Goal: Find specific page/section: Find specific page/section

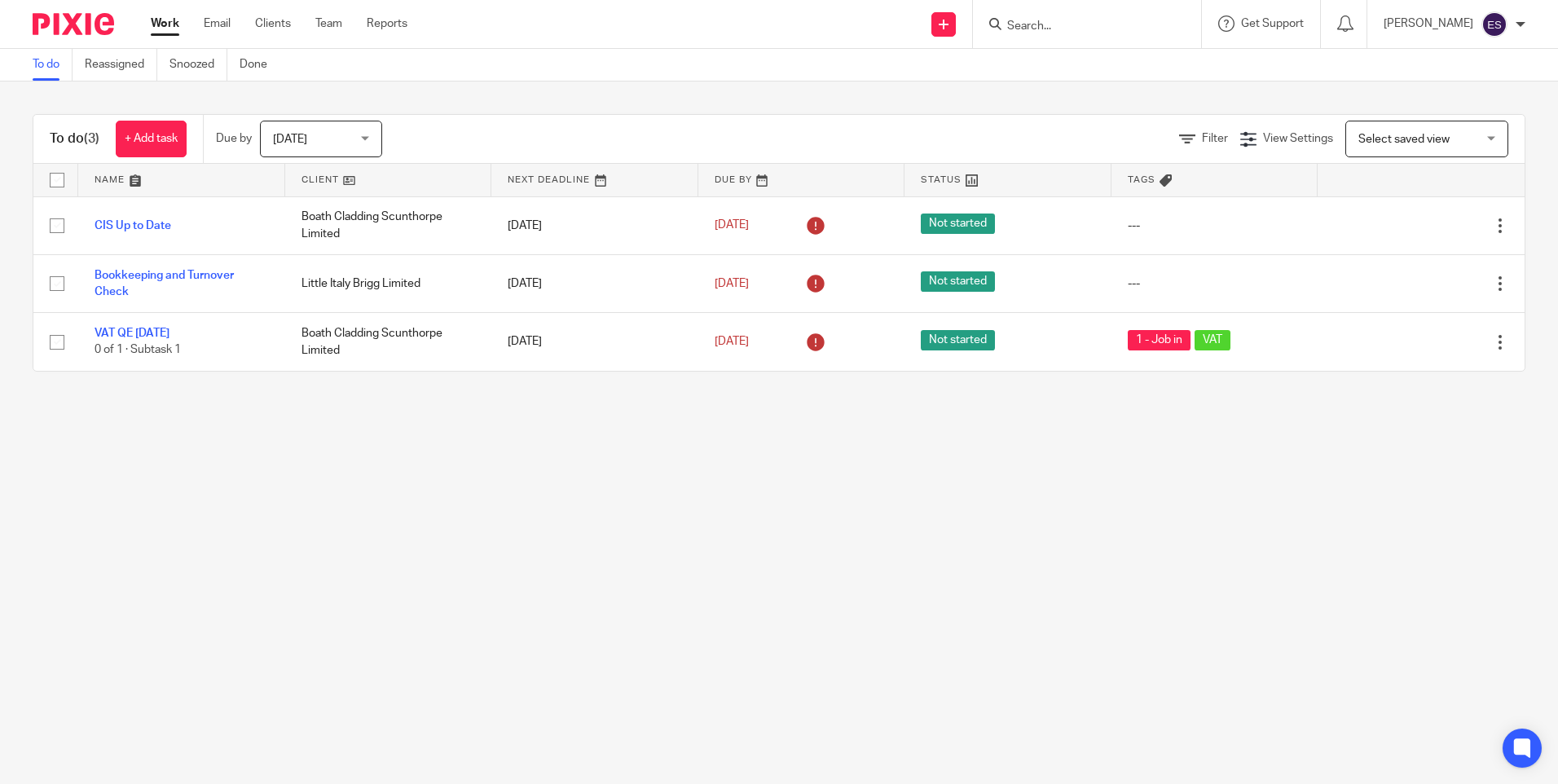
click at [1080, 29] on input "Search" at bounding box center [1078, 27] width 147 height 15
click at [1033, 16] on form at bounding box center [1091, 24] width 173 height 20
click at [1067, 27] on input "Search" at bounding box center [1078, 27] width 147 height 15
click at [1044, 40] on div at bounding box center [1087, 24] width 228 height 48
click at [1034, 31] on input "Search" at bounding box center [1078, 27] width 147 height 15
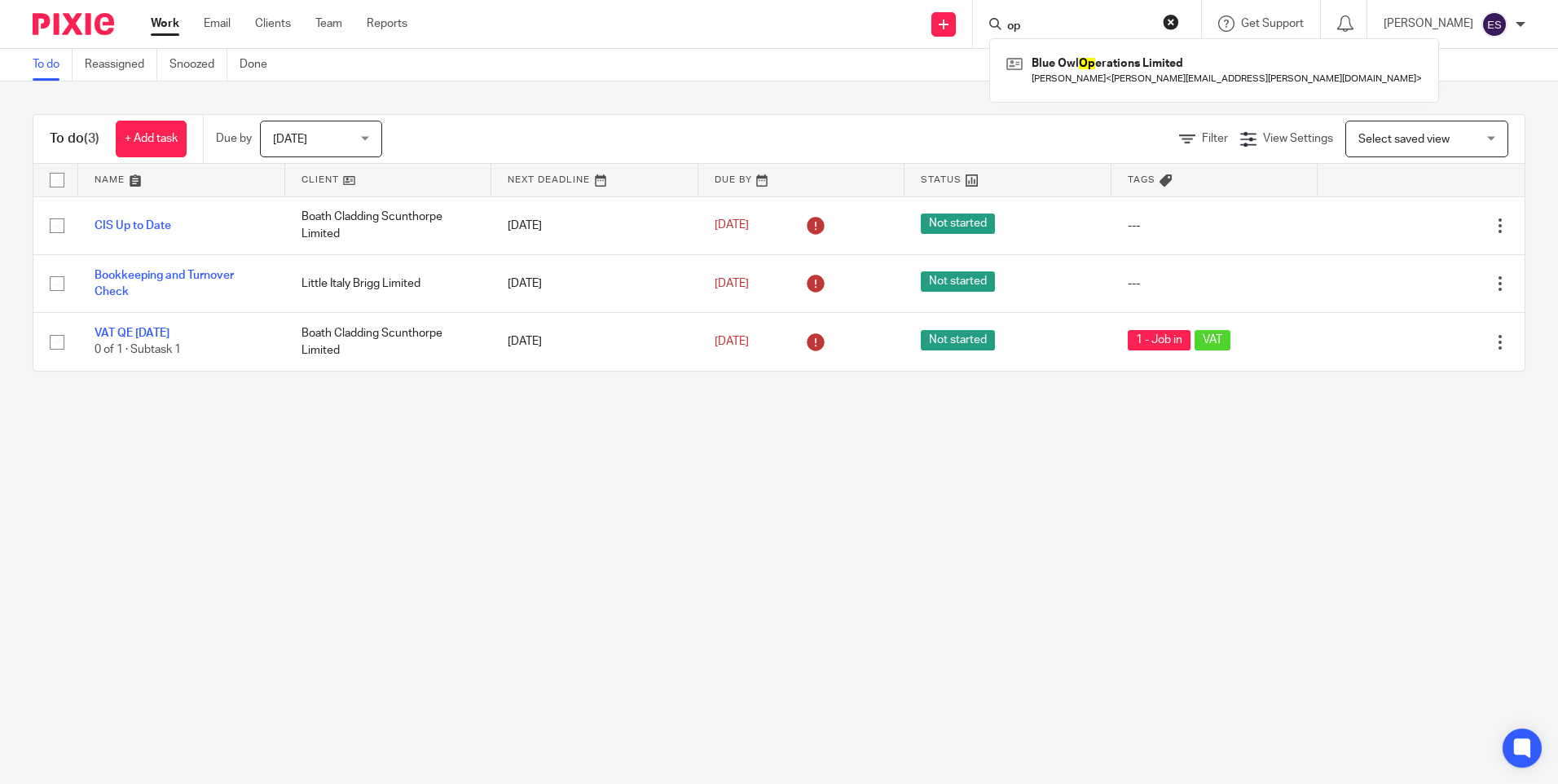
type input "o"
type input "pod"
click at [1114, 53] on link at bounding box center [1103, 63] width 202 height 25
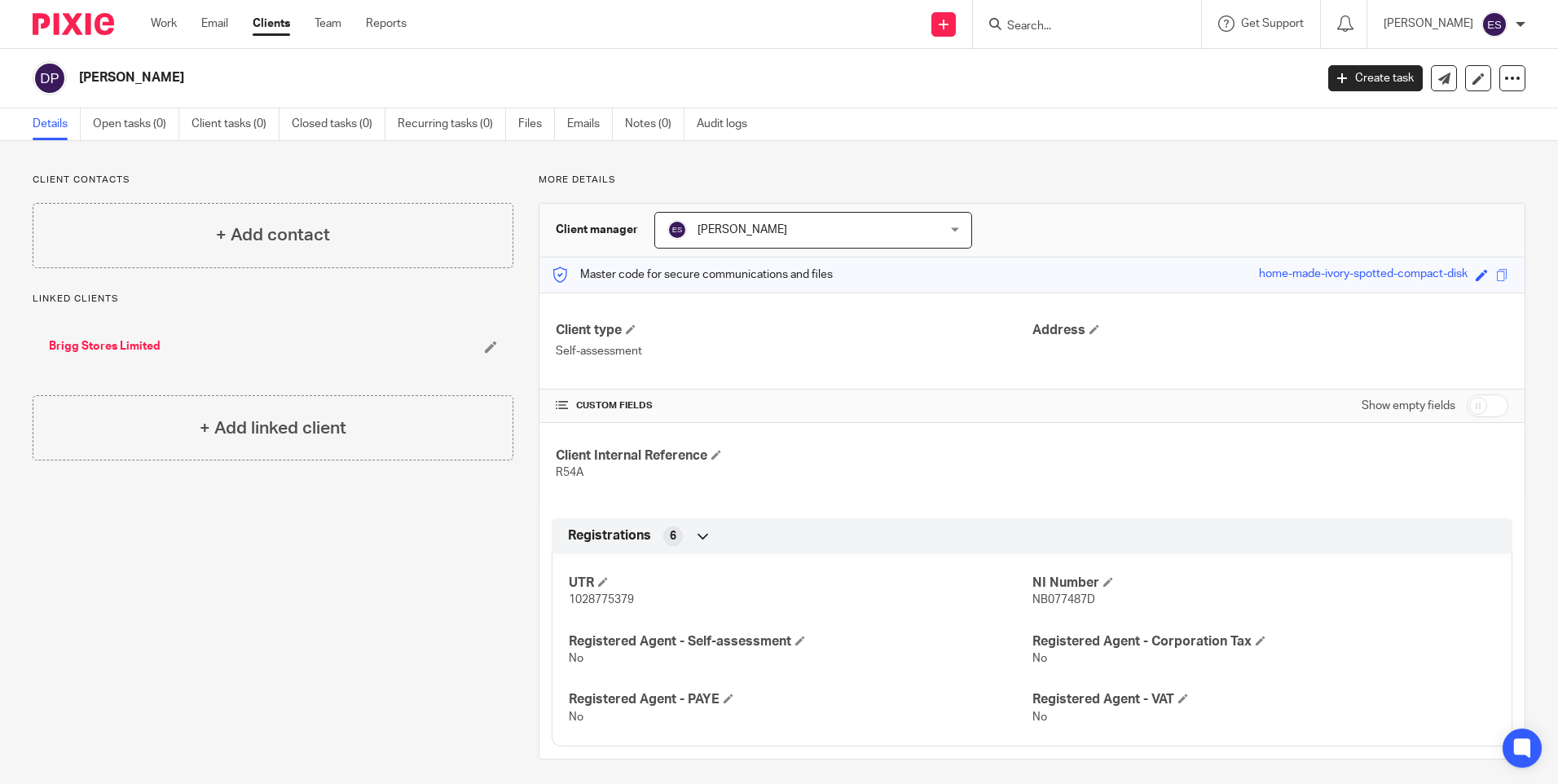
scroll to position [8, 0]
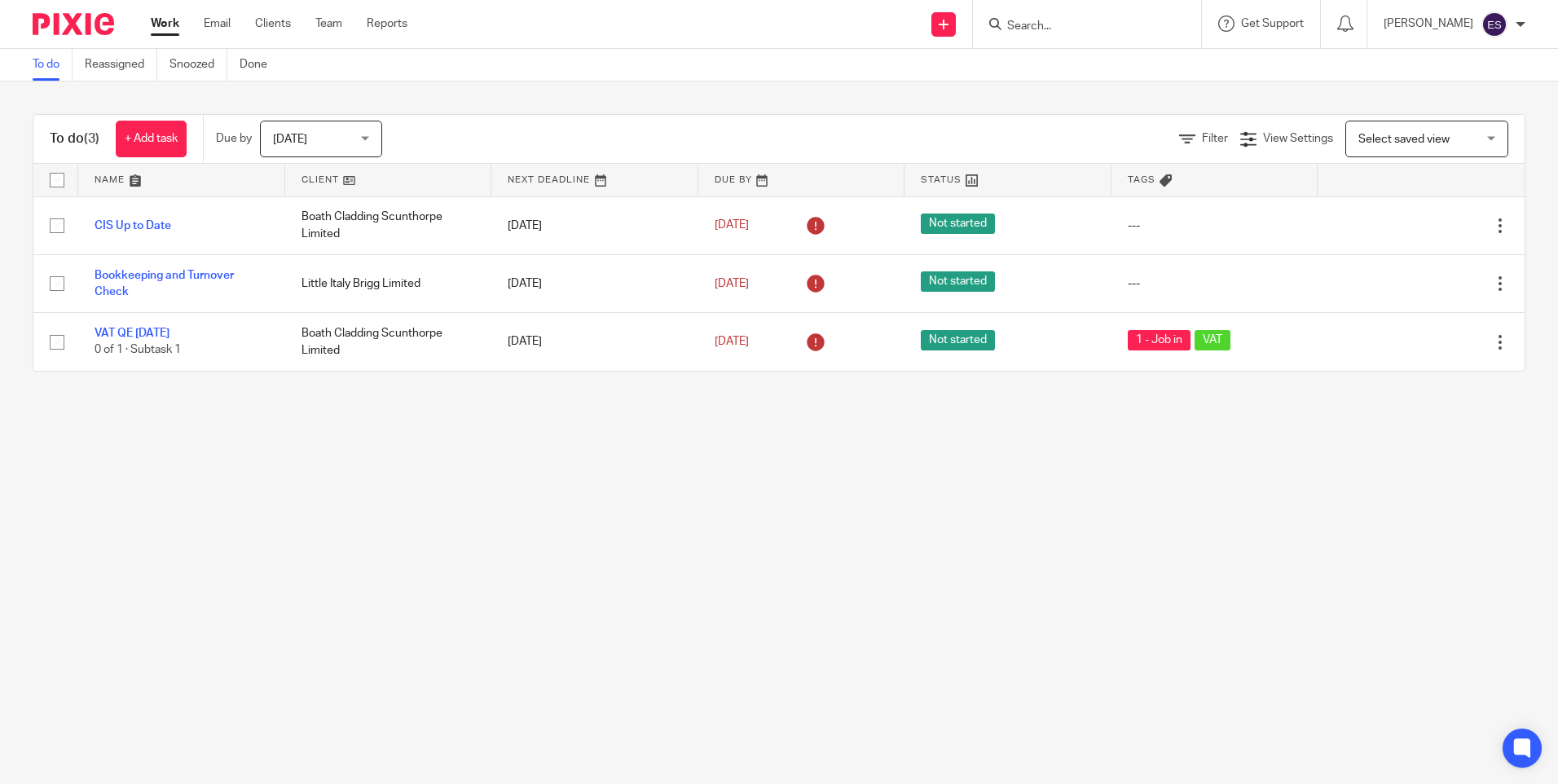
click at [1047, 36] on div at bounding box center [1087, 24] width 228 height 48
click at [1041, 27] on input "Search" at bounding box center [1078, 27] width 147 height 15
type input "in ex"
click at [1099, 53] on link at bounding box center [1103, 63] width 202 height 25
